Goal: Task Accomplishment & Management: Use online tool/utility

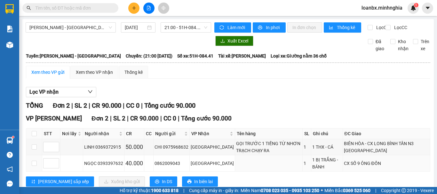
click at [63, 5] on input "text" at bounding box center [73, 7] width 76 height 7
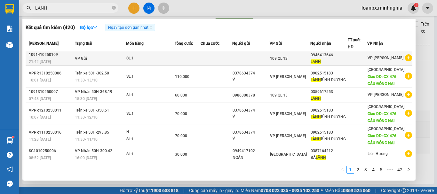
type input "LANH"
click at [141, 61] on div "SL: 1" at bounding box center [150, 58] width 48 height 7
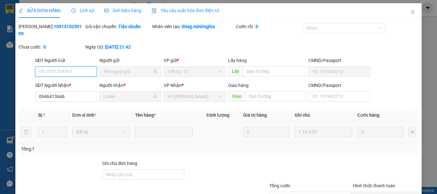
type input "0946413646"
type input "LANH"
click at [404, 14] on span "Close" at bounding box center [413, 12] width 18 height 18
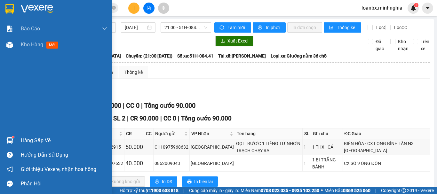
drag, startPoint x: 15, startPoint y: 49, endPoint x: 90, endPoint y: 67, distance: 77.0
click at [15, 49] on div at bounding box center [9, 44] width 11 height 11
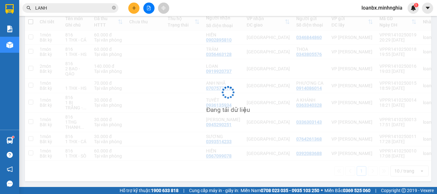
scroll to position [79, 0]
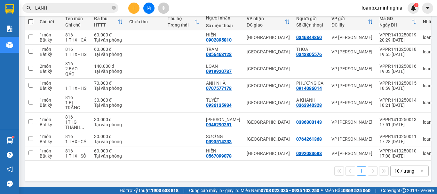
click at [30, 20] on span at bounding box center [30, 21] width 5 height 5
click at [31, 19] on input "checkbox" at bounding box center [31, 19] width 0 height 0
checkbox input "true"
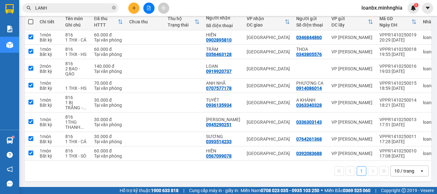
checkbox input "true"
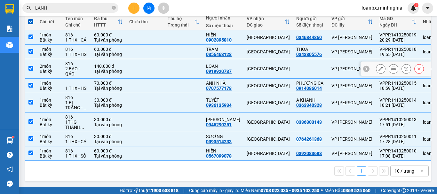
click at [207, 64] on div "LOAN" at bounding box center [223, 66] width 34 height 5
checkbox input "false"
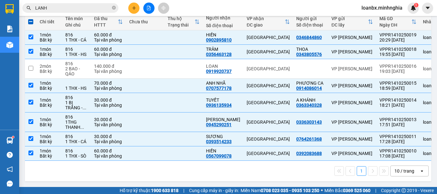
scroll to position [0, 0]
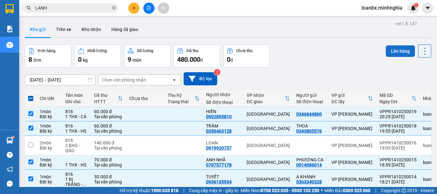
click at [387, 51] on button "Lên hàng" at bounding box center [400, 51] width 29 height 12
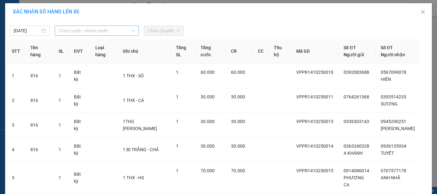
click at [98, 32] on span "Chọn tuyến - nhóm tuyến" at bounding box center [97, 31] width 77 height 10
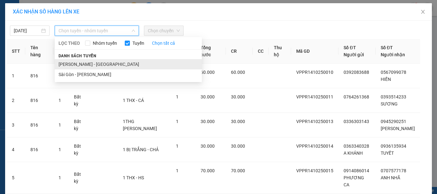
click at [82, 61] on li "[PERSON_NAME] - [GEOGRAPHIC_DATA]" at bounding box center [128, 64] width 147 height 10
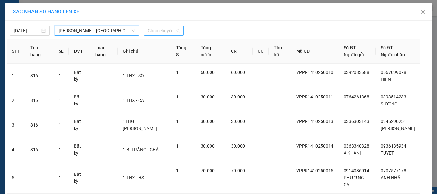
click at [155, 32] on span "Chọn chuyến" at bounding box center [164, 31] width 32 height 10
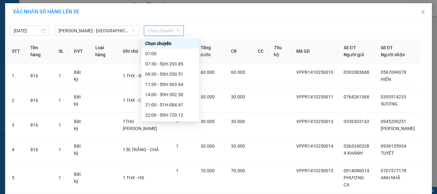
scroll to position [41, 0]
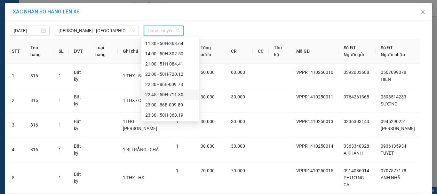
click at [156, 94] on div "22:45 - 50H-711.30" at bounding box center [170, 94] width 50 height 7
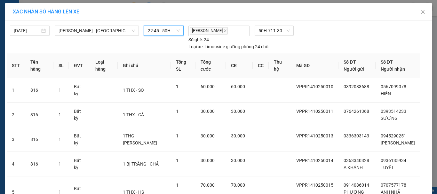
scroll to position [103, 0]
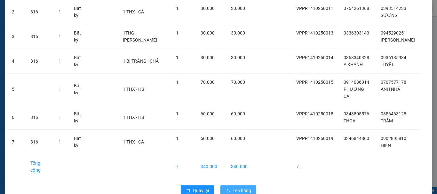
click at [226, 189] on icon "upload" at bounding box center [228, 191] width 4 height 4
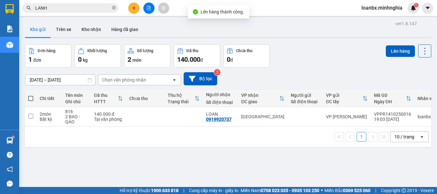
click at [146, 7] on button at bounding box center [148, 8] width 11 height 11
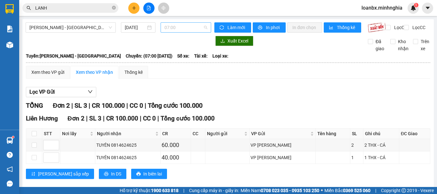
click at [175, 27] on span "07:00" at bounding box center [186, 28] width 43 height 10
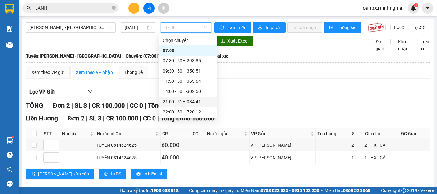
scroll to position [32, 0]
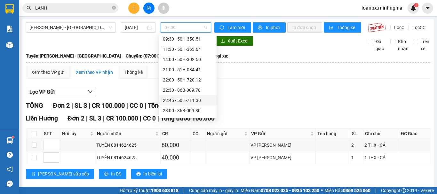
click at [175, 101] on div "22:45 - 50H-711.30" at bounding box center [188, 100] width 50 height 7
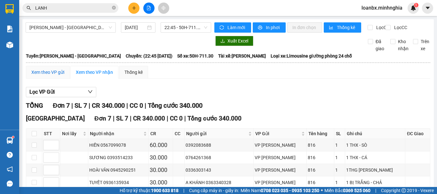
click at [57, 76] on div "Xem theo VP gửi" at bounding box center [47, 72] width 33 height 7
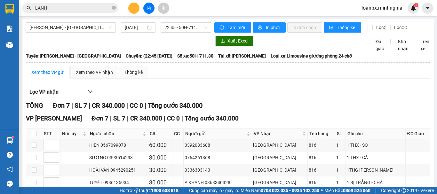
scroll to position [78, 0]
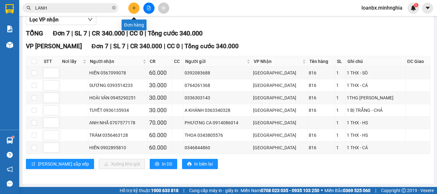
click at [134, 8] on icon "plus" at bounding box center [134, 8] width 4 height 0
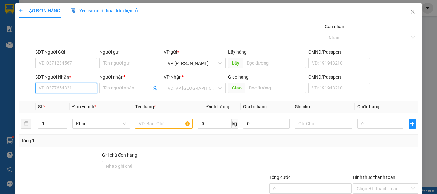
click at [74, 85] on input "SĐT Người Nhận *" at bounding box center [66, 88] width 62 height 10
click at [86, 103] on div "0934179907 - TRỌNG HẬU" at bounding box center [66, 101] width 54 height 7
type input "0934179907"
type input "TRỌNG HẬU"
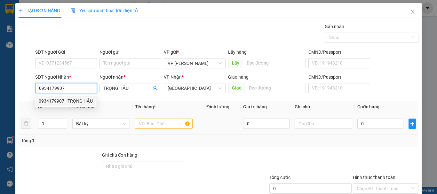
type input "0934179907"
click at [159, 120] on input "text" at bounding box center [164, 124] width 58 height 10
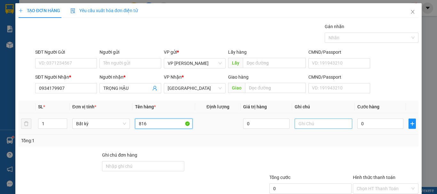
type input "816"
click at [322, 124] on input "text" at bounding box center [324, 124] width 58 height 10
type input "1 BAO - QÁO"
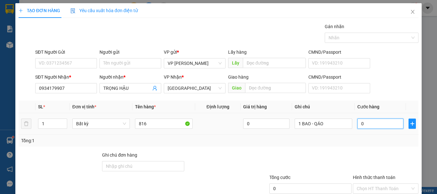
click at [361, 122] on input "0" at bounding box center [381, 124] width 46 height 10
type input "6"
type input "60"
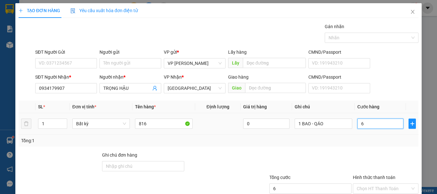
type input "60"
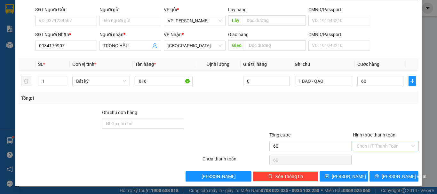
type input "60.000"
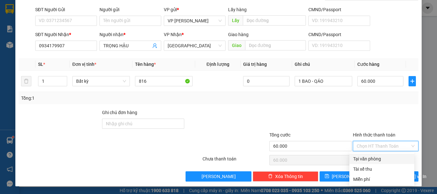
drag, startPoint x: 364, startPoint y: 141, endPoint x: 366, endPoint y: 147, distance: 6.0
click at [366, 143] on input "Hình thức thanh toán" at bounding box center [383, 146] width 53 height 10
click at [367, 154] on div "Transit Pickup Surcharge Ids Transit Deliver Surcharge Ids Transit Deliver Surc…" at bounding box center [219, 80] width 400 height 201
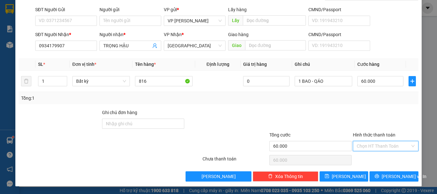
drag, startPoint x: 379, startPoint y: 148, endPoint x: 378, endPoint y: 156, distance: 8.1
click at [379, 149] on input "Hình thức thanh toán" at bounding box center [383, 146] width 53 height 10
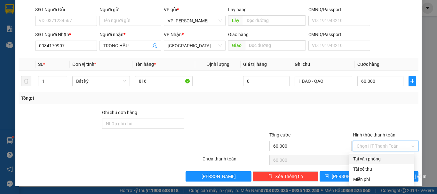
click at [378, 157] on div "Tại văn phòng" at bounding box center [381, 159] width 57 height 7
type input "0"
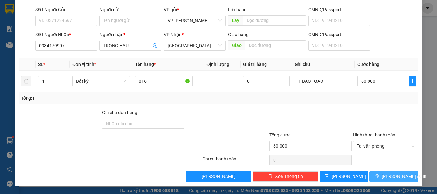
drag, startPoint x: 390, startPoint y: 172, endPoint x: 393, endPoint y: 174, distance: 3.6
click at [391, 173] on button "[PERSON_NAME] và In" at bounding box center [394, 177] width 49 height 10
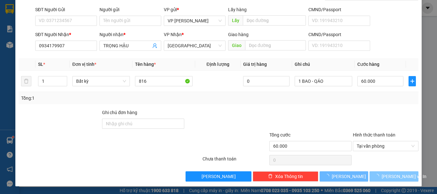
click at [393, 174] on span "[PERSON_NAME] và In" at bounding box center [404, 176] width 45 height 7
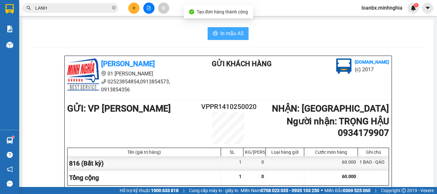
click at [232, 30] on button "In mẫu A5" at bounding box center [228, 33] width 41 height 13
click at [233, 33] on span "In mẫu A5" at bounding box center [232, 33] width 23 height 8
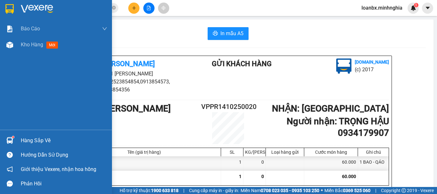
drag, startPoint x: 21, startPoint y: 51, endPoint x: 63, endPoint y: 68, distance: 45.5
click at [24, 48] on div "Kho hàng mới" at bounding box center [64, 45] width 86 height 16
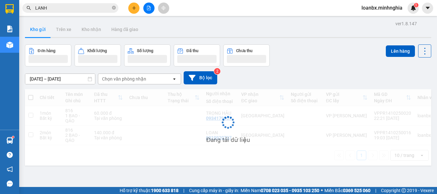
scroll to position [29, 0]
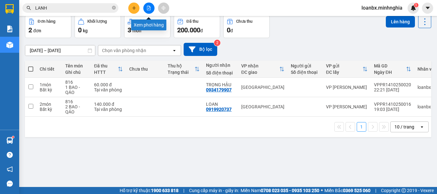
click at [150, 9] on icon "file-add" at bounding box center [149, 8] width 4 height 4
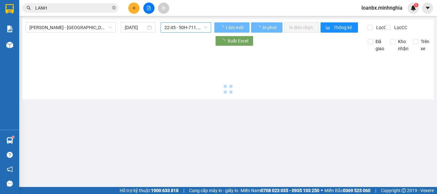
click at [177, 31] on span "22:45 - 50H-711.30" at bounding box center [186, 28] width 43 height 10
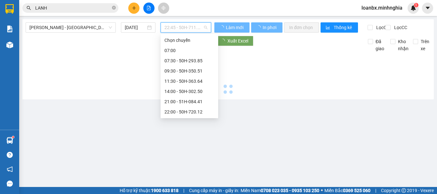
scroll to position [20, 0]
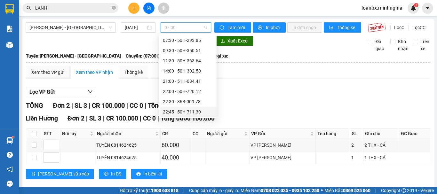
click at [174, 111] on div "22:45 - 50H-711.30" at bounding box center [188, 112] width 50 height 7
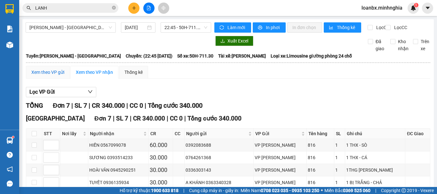
click at [60, 76] on div "Xem theo VP gửi" at bounding box center [47, 72] width 33 height 7
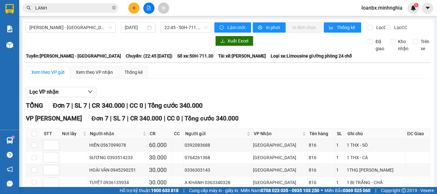
scroll to position [78, 0]
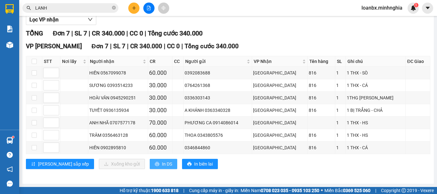
click at [150, 160] on button "In DS" at bounding box center [164, 164] width 28 height 10
click at [110, 8] on input "LANH" at bounding box center [73, 7] width 76 height 7
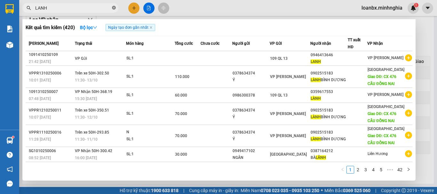
click at [112, 10] on icon "close-circle" at bounding box center [114, 8] width 4 height 4
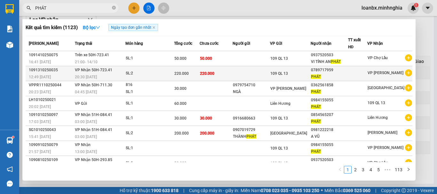
type input "PHÁT"
click at [309, 74] on div "109 QL 13" at bounding box center [290, 73] width 40 height 7
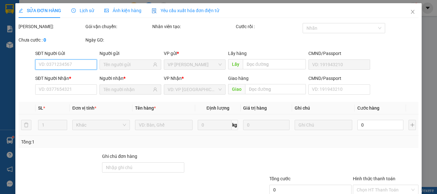
type input "0789717959"
type input "PHÁT"
type input "220.000"
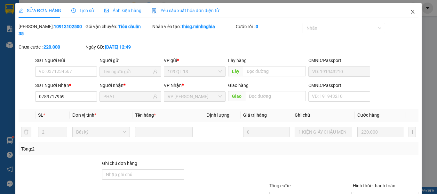
click at [407, 15] on span "Close" at bounding box center [413, 12] width 18 height 18
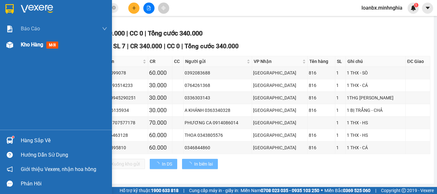
click at [17, 47] on div "Kho hàng mới" at bounding box center [56, 45] width 112 height 16
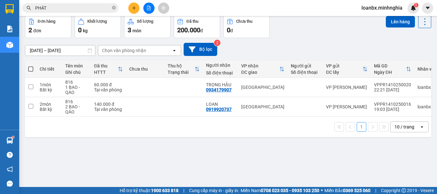
click at [45, 76] on th "Chi tiết" at bounding box center [49, 69] width 26 height 17
click at [47, 91] on div "Bất kỳ" at bounding box center [49, 89] width 19 height 5
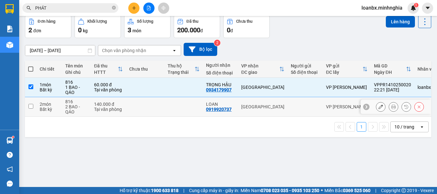
click at [51, 106] on div "2 món" at bounding box center [49, 104] width 19 height 5
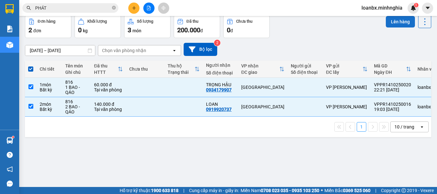
click at [398, 28] on button "Lên hàng" at bounding box center [400, 22] width 29 height 12
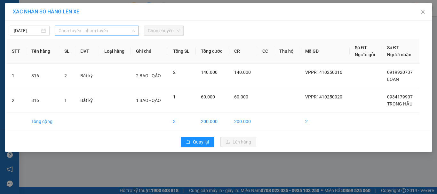
click at [87, 33] on span "Chọn tuyến - nhóm tuyến" at bounding box center [97, 31] width 77 height 10
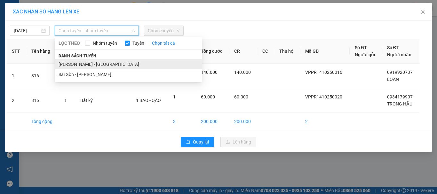
drag, startPoint x: 80, startPoint y: 62, endPoint x: 137, endPoint y: 44, distance: 59.3
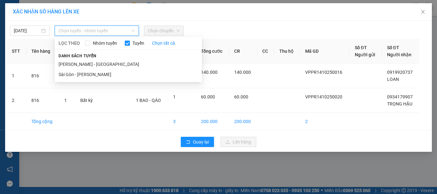
click at [81, 62] on li "[PERSON_NAME] - [GEOGRAPHIC_DATA]" at bounding box center [128, 64] width 147 height 10
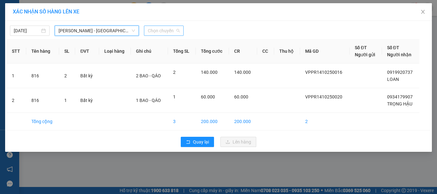
click at [171, 34] on span "Chọn chuyến" at bounding box center [164, 31] width 32 height 10
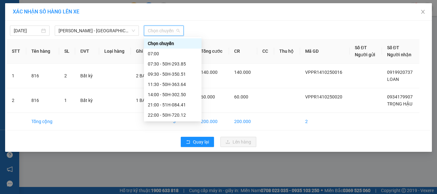
click at [168, 153] on div "23:30 - 50H-368.19" at bounding box center [173, 156] width 50 height 7
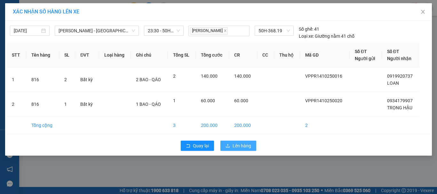
click at [241, 145] on span "Lên hàng" at bounding box center [242, 145] width 19 height 7
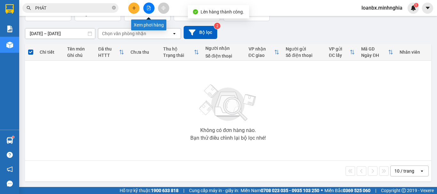
click at [149, 9] on icon "file-add" at bounding box center [149, 8] width 4 height 4
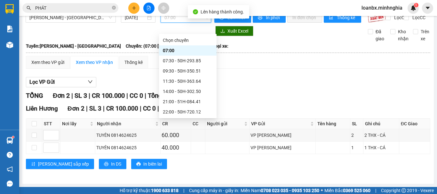
click at [178, 149] on div "23:30 - 50H-368.19" at bounding box center [188, 152] width 50 height 7
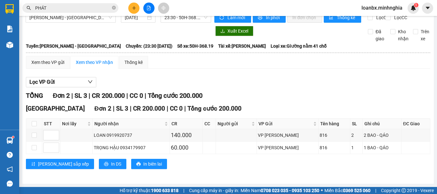
click at [51, 89] on div "Xem theo VP gửi Xem theo VP nhận Thống kê Lọc VP Gửi TỔNG Đơn 2 | SL 3 | CR 20…" at bounding box center [228, 116] width 405 height 121
click at [53, 66] on div "Xem theo VP gửi" at bounding box center [47, 62] width 33 height 7
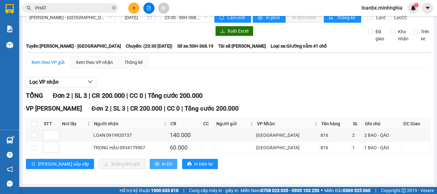
click at [150, 161] on button "In DS" at bounding box center [164, 164] width 28 height 10
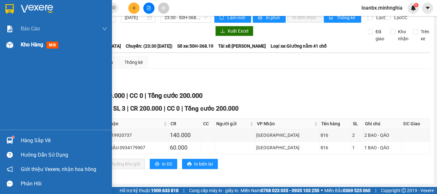
click at [6, 38] on div "Kho hàng mới" at bounding box center [56, 45] width 112 height 16
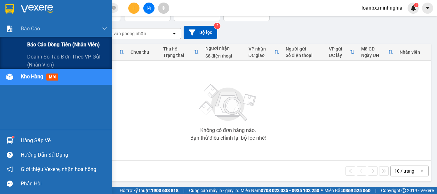
click at [41, 44] on span "Báo cáo dòng tiền (nhân viên)" at bounding box center [63, 45] width 73 height 8
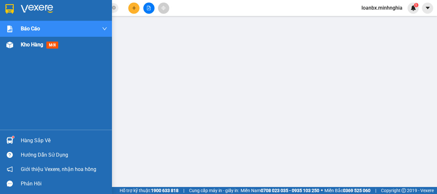
click at [12, 49] on div at bounding box center [9, 44] width 11 height 11
